Goal: Use online tool/utility: Utilize a website feature to perform a specific function

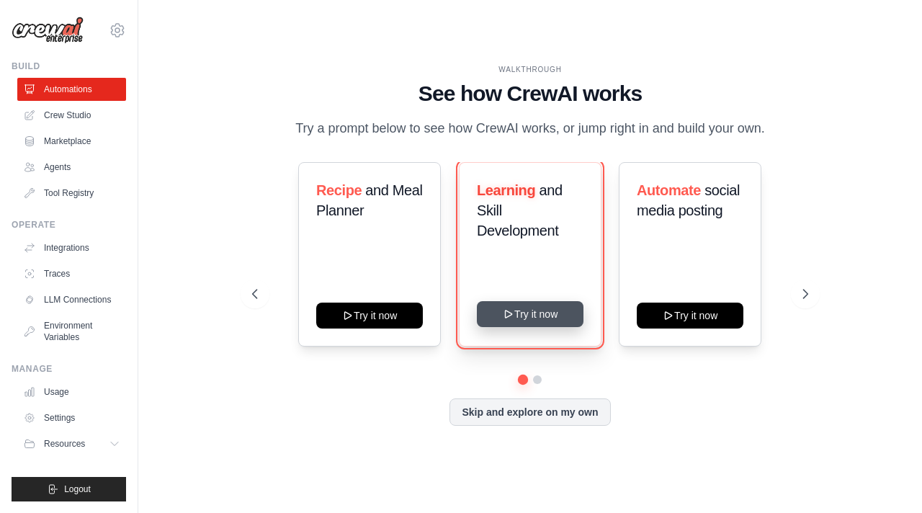
click at [513, 327] on button "Try it now" at bounding box center [530, 314] width 107 height 26
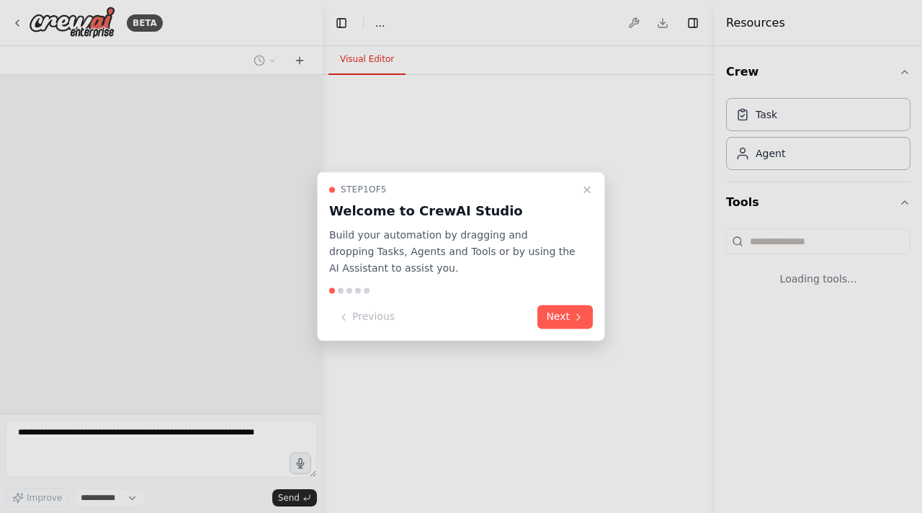
select select "****"
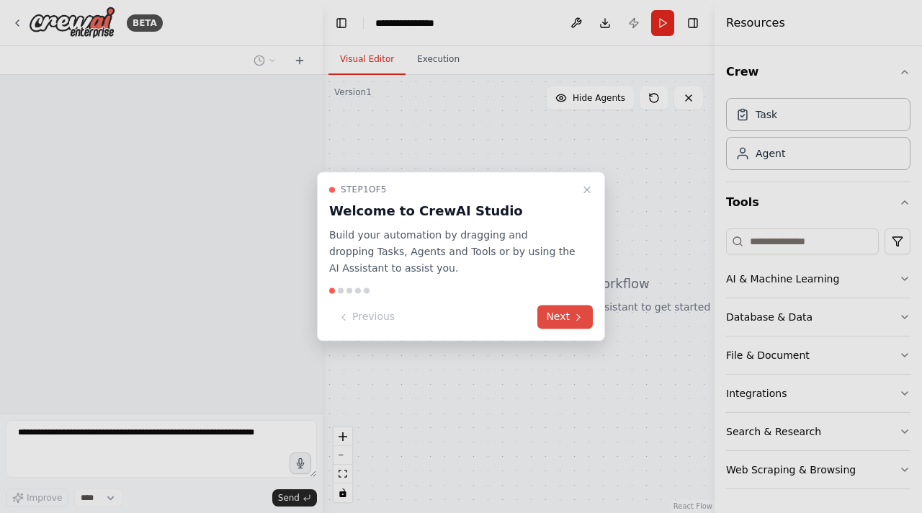
click at [556, 322] on button "Next" at bounding box center [565, 318] width 55 height 24
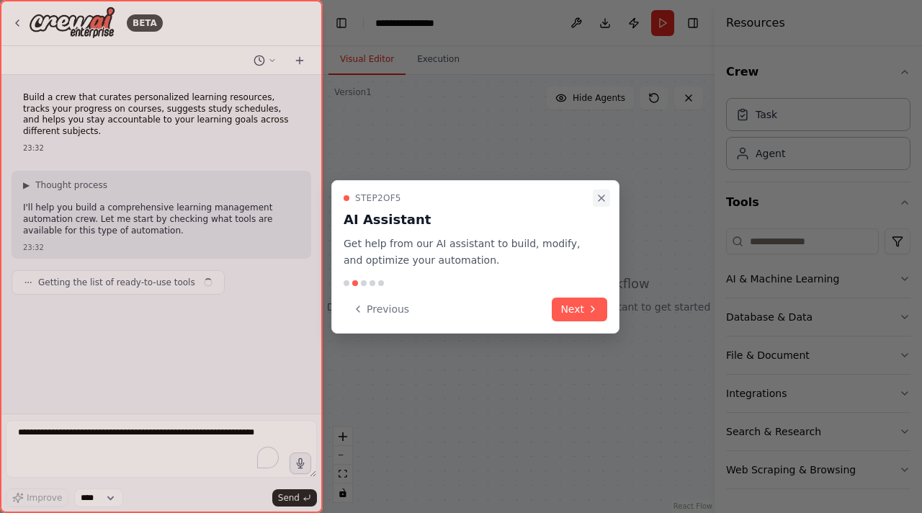
click at [594, 197] on button "Close walkthrough" at bounding box center [601, 198] width 17 height 17
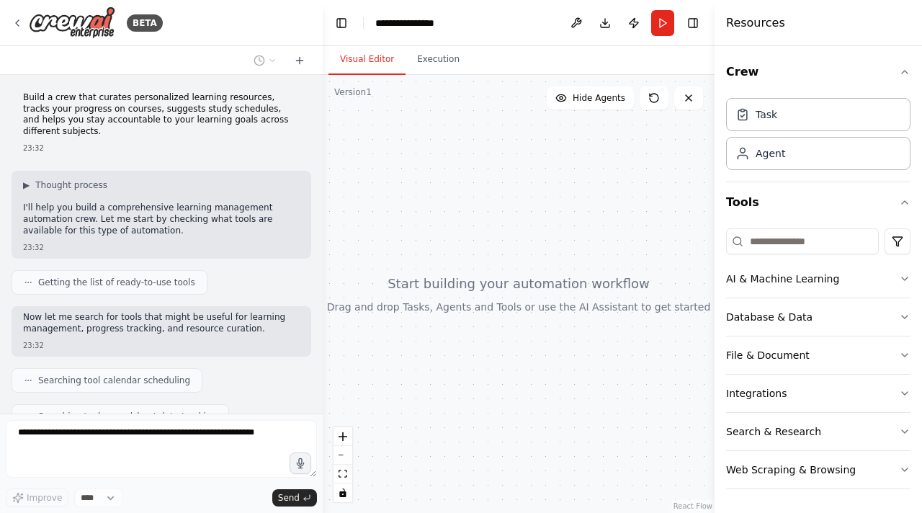
scroll to position [99, 0]
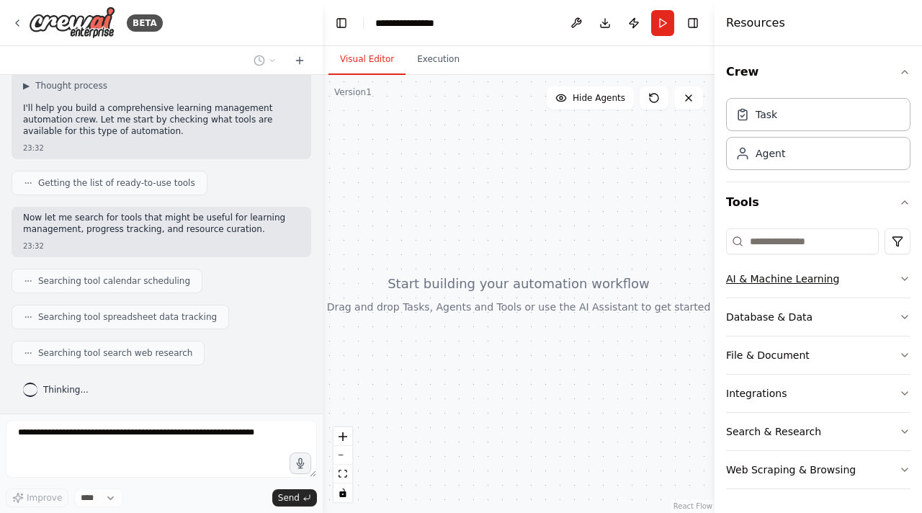
click at [768, 269] on button "AI & Machine Learning" at bounding box center [818, 278] width 184 height 37
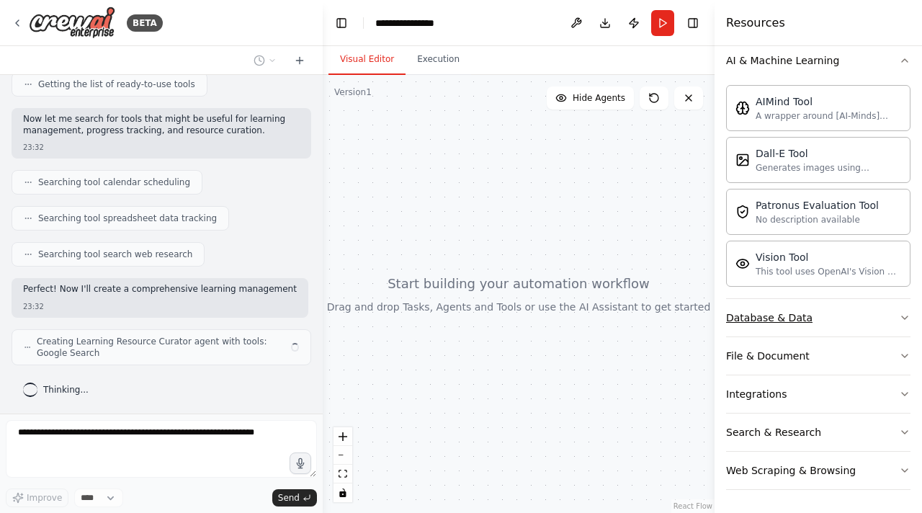
scroll to position [209, 0]
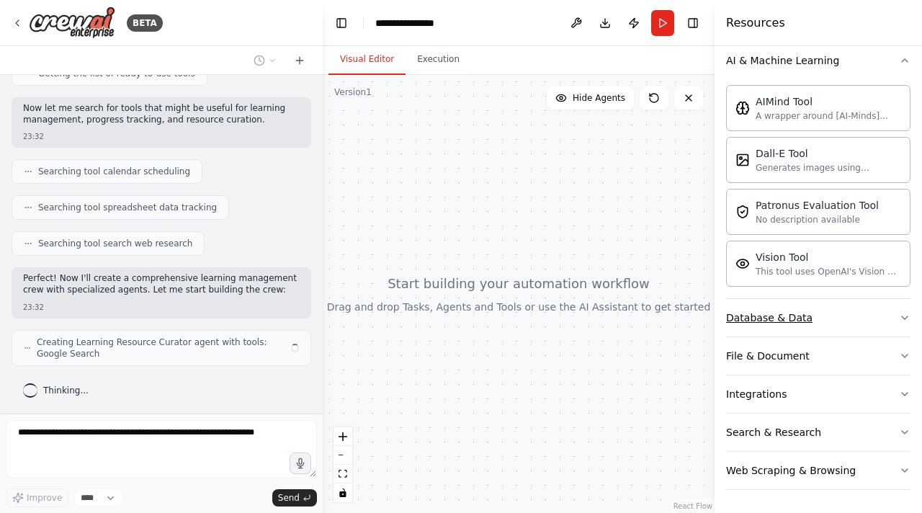
click at [780, 318] on div "Database & Data" at bounding box center [769, 318] width 86 height 14
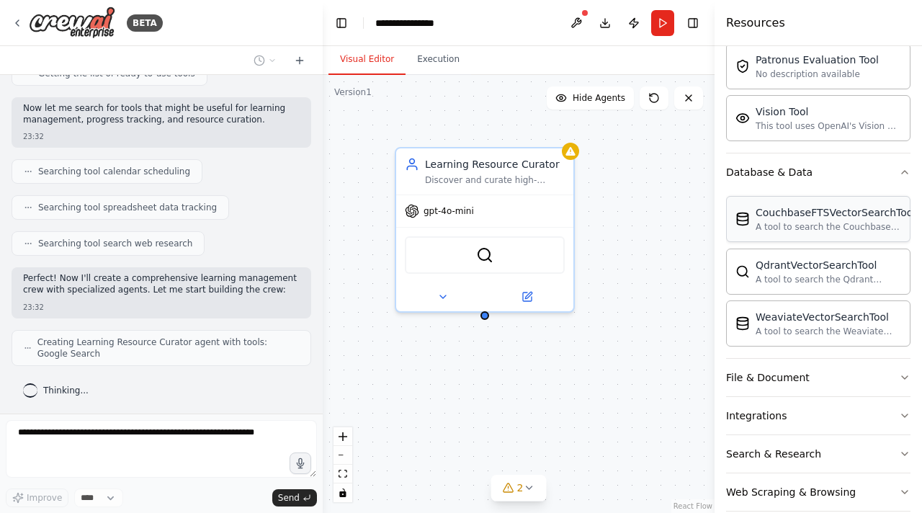
scroll to position [386, 0]
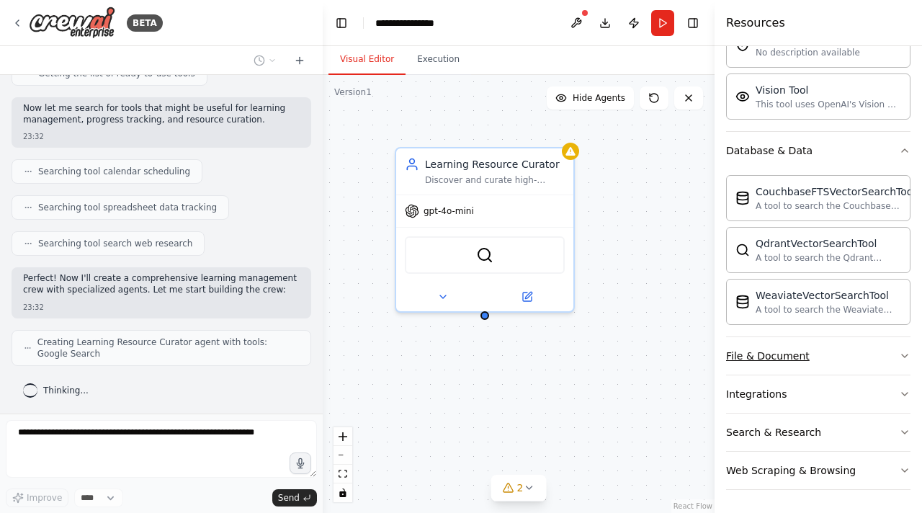
click at [834, 357] on button "File & Document" at bounding box center [818, 355] width 184 height 37
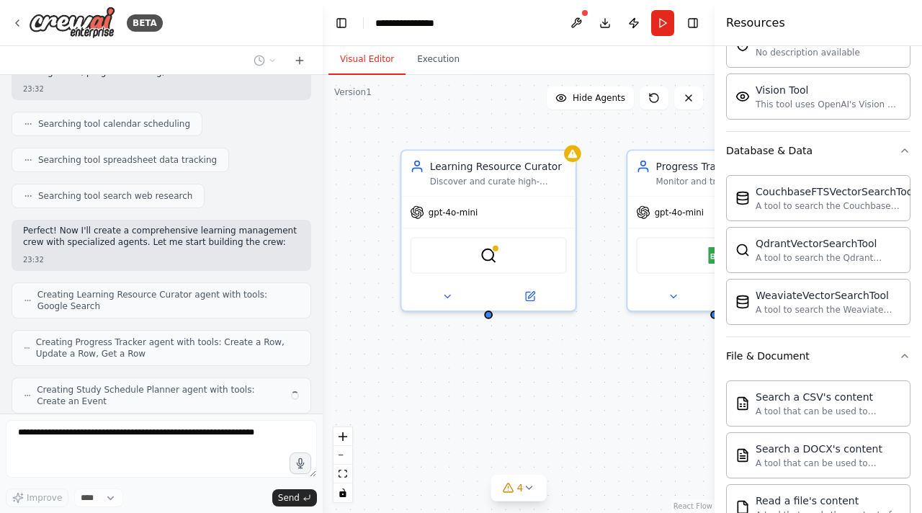
scroll to position [304, 0]
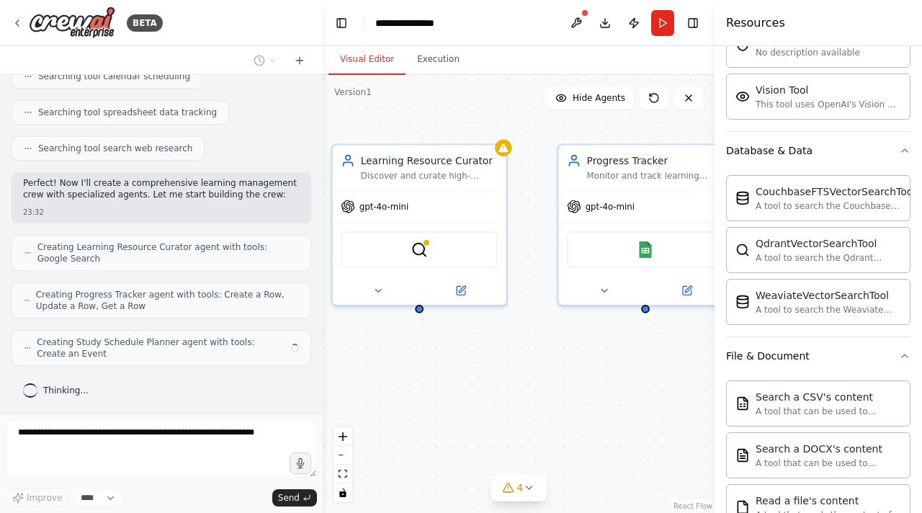
drag, startPoint x: 584, startPoint y: 351, endPoint x: 471, endPoint y: 345, distance: 112.6
click at [473, 344] on div "Learning Resource Curator Discover and curate high-quality, personalized learni…" at bounding box center [519, 294] width 392 height 438
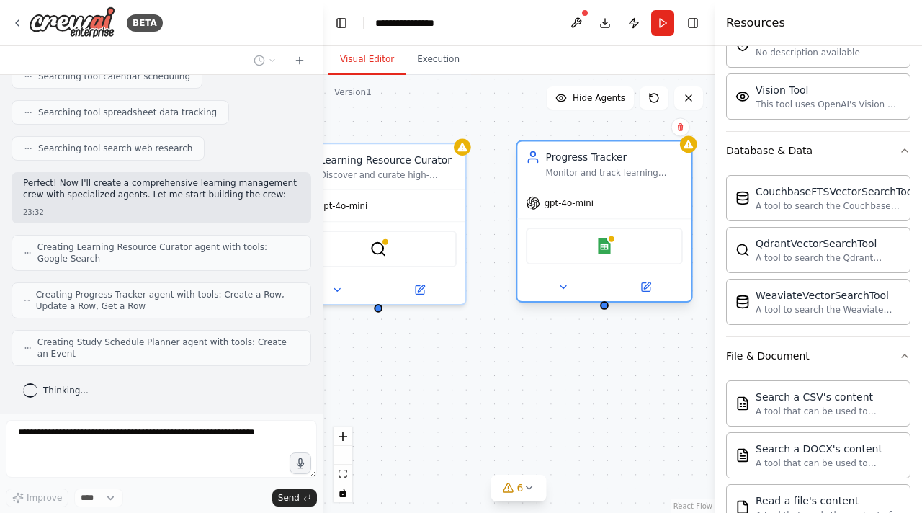
click at [600, 255] on div "Google Sheets" at bounding box center [604, 246] width 157 height 37
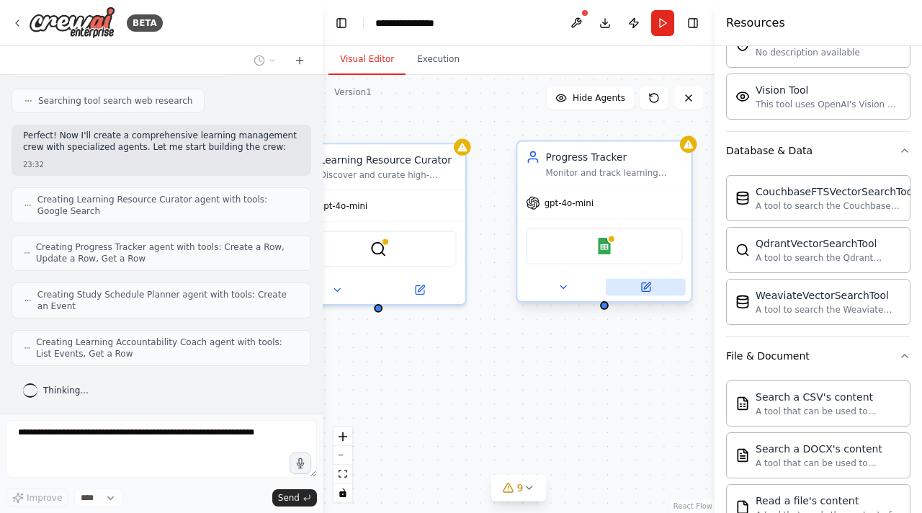
click at [667, 292] on button at bounding box center [646, 287] width 80 height 17
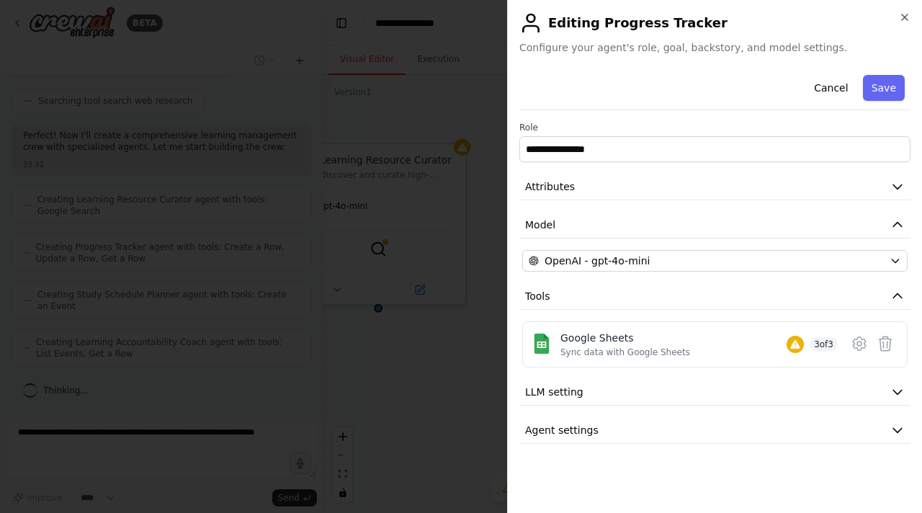
click at [469, 46] on div at bounding box center [461, 256] width 922 height 513
